Goal: Transaction & Acquisition: Book appointment/travel/reservation

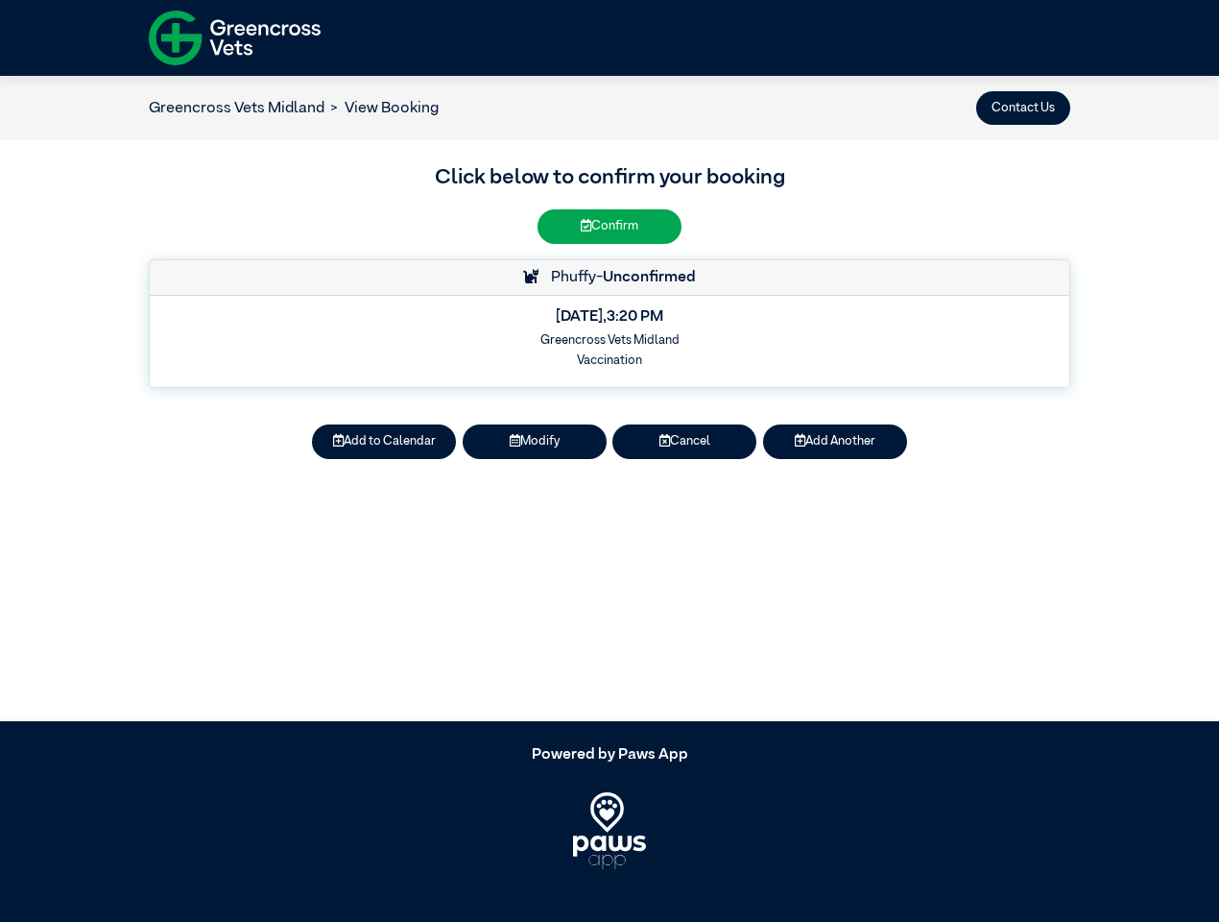
click at [1023, 108] on button "Contact Us" at bounding box center [1023, 108] width 94 height 34
click at [384, 442] on button "Add to Calendar" at bounding box center [384, 441] width 144 height 34
click at [535, 442] on button "Modify" at bounding box center [535, 441] width 144 height 34
click at [684, 442] on article "Greencross Vets Midland View Booking Contact Us Click below to confirm your boo…" at bounding box center [609, 398] width 1219 height 645
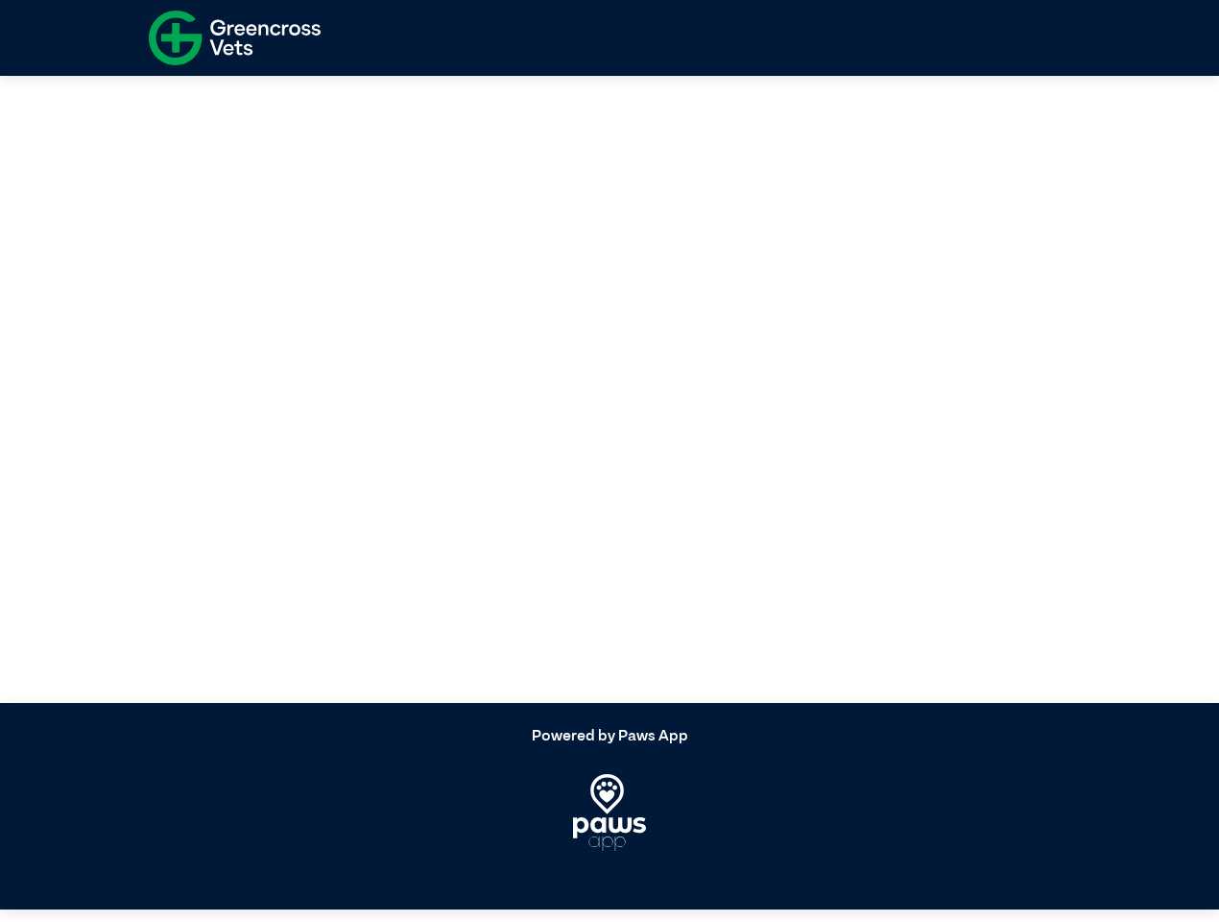
click at [835, 442] on article at bounding box center [609, 380] width 1219 height 645
